Goal: Find specific page/section: Find specific page/section

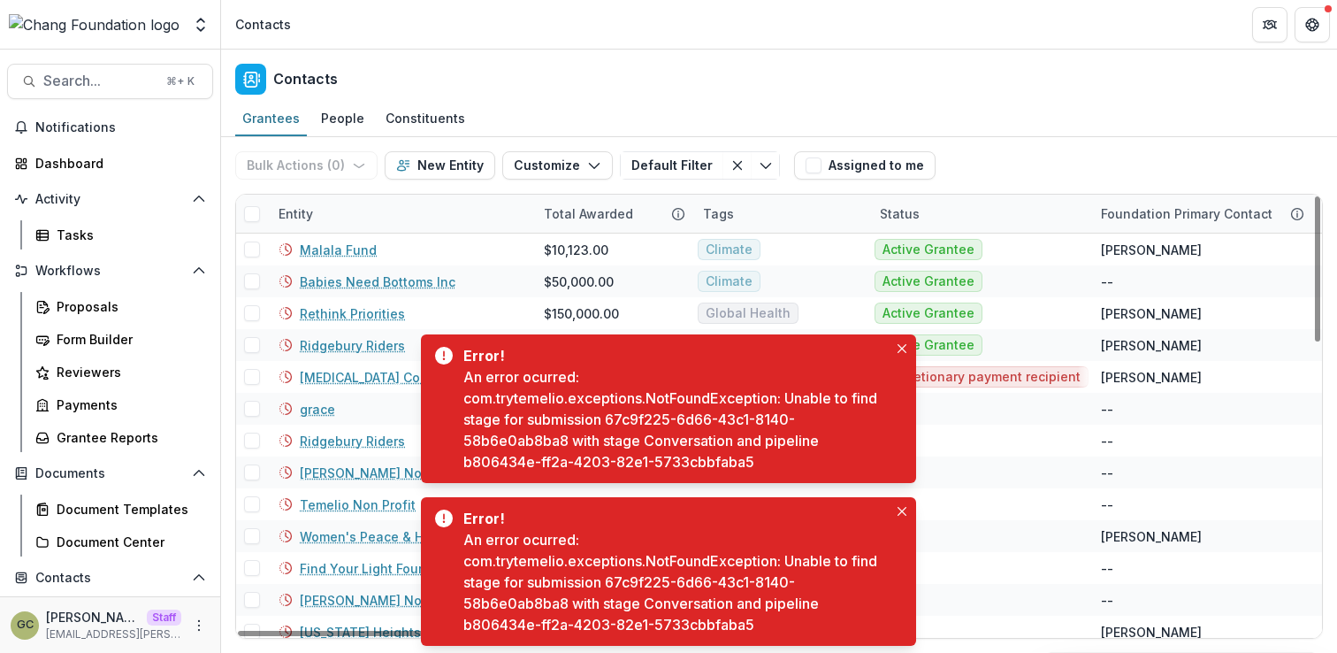
scroll to position [227, 0]
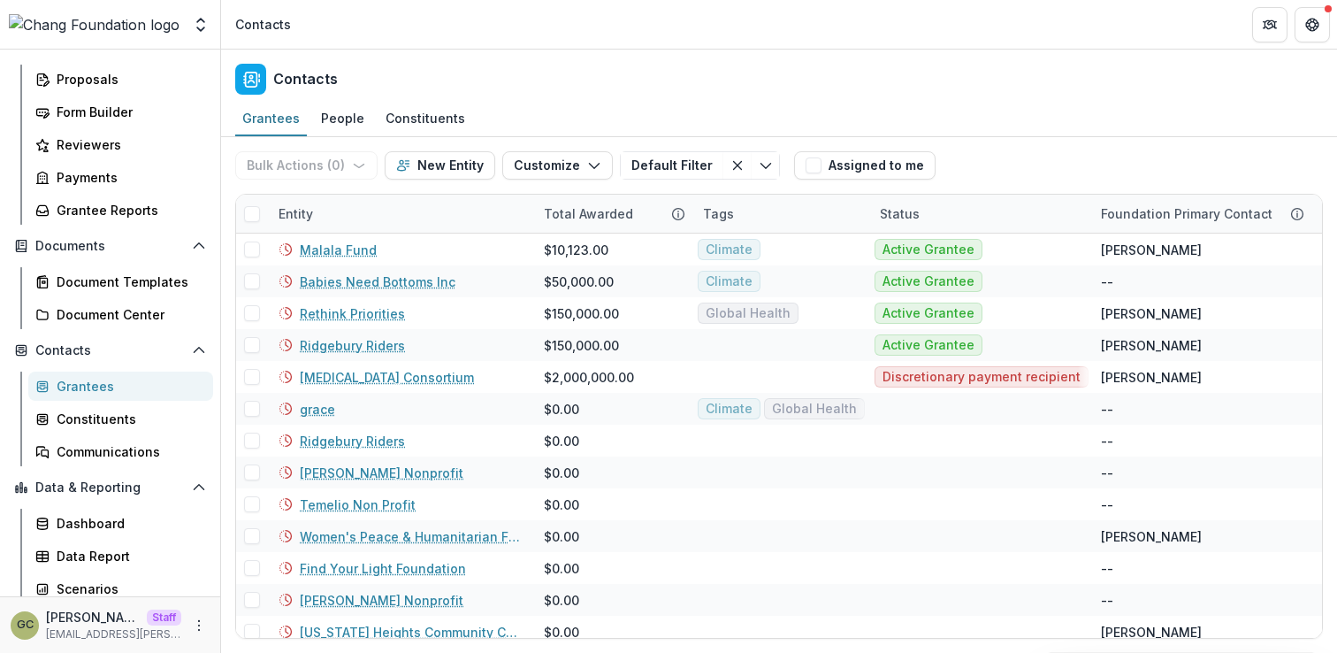
click at [783, 99] on div "Contacts" at bounding box center [779, 76] width 1116 height 52
